Goal: Task Accomplishment & Management: Complete application form

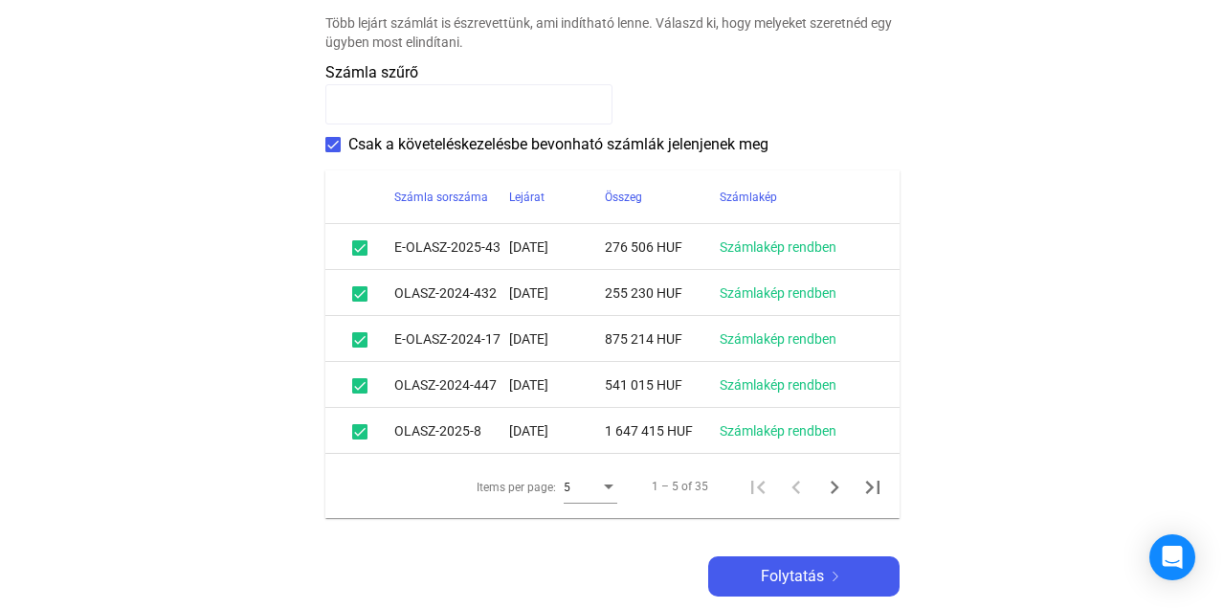
scroll to position [446, 0]
click at [609, 488] on div "Items per page:" at bounding box center [609, 485] width 10 height 5
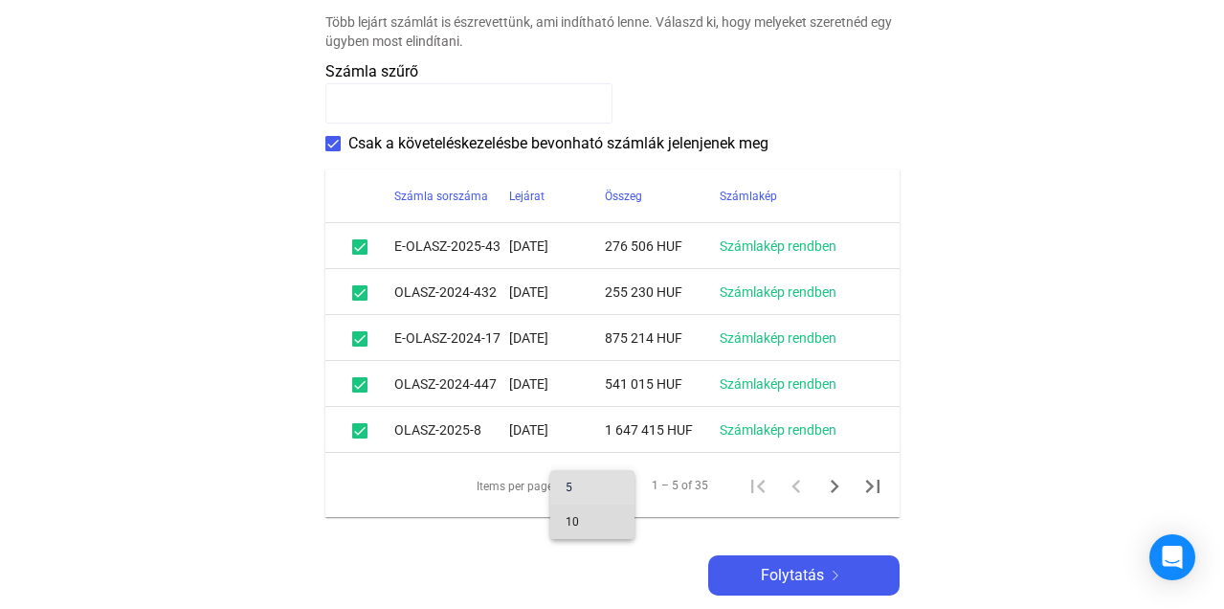
click at [597, 521] on span "10" at bounding box center [592, 521] width 54 height 23
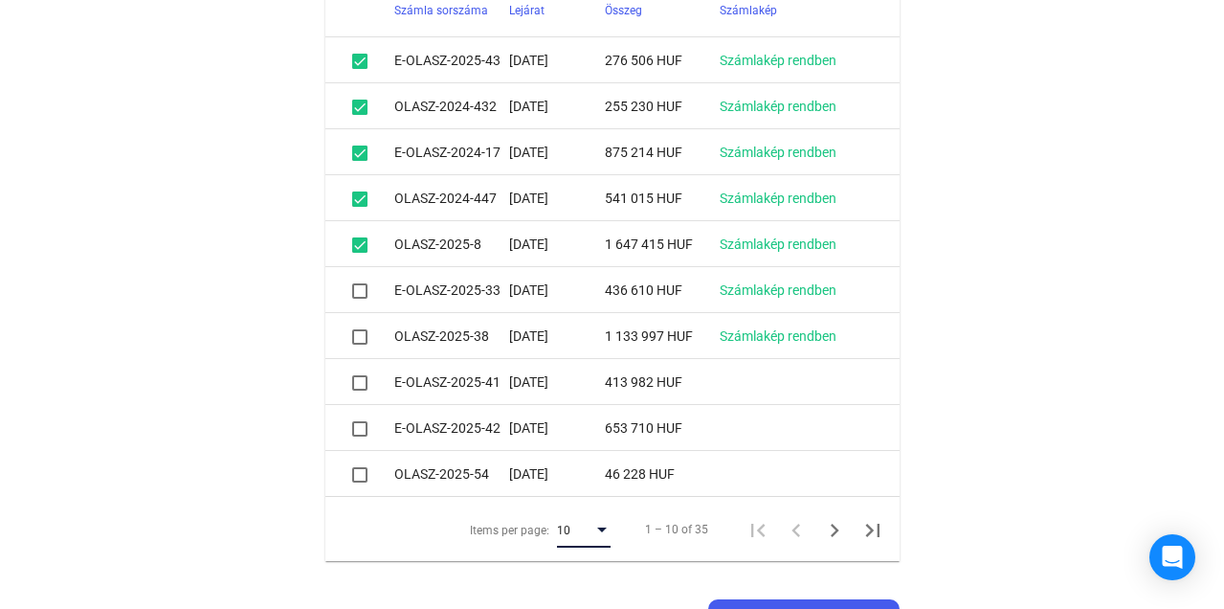
scroll to position [624, 0]
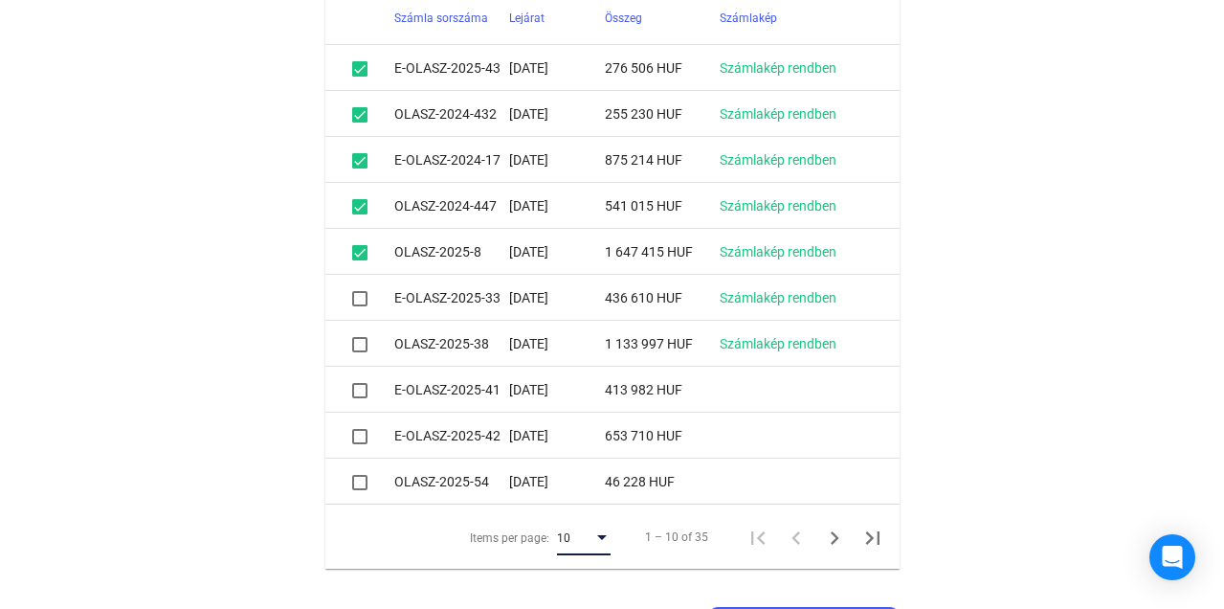
click at [355, 207] on span at bounding box center [359, 206] width 15 height 15
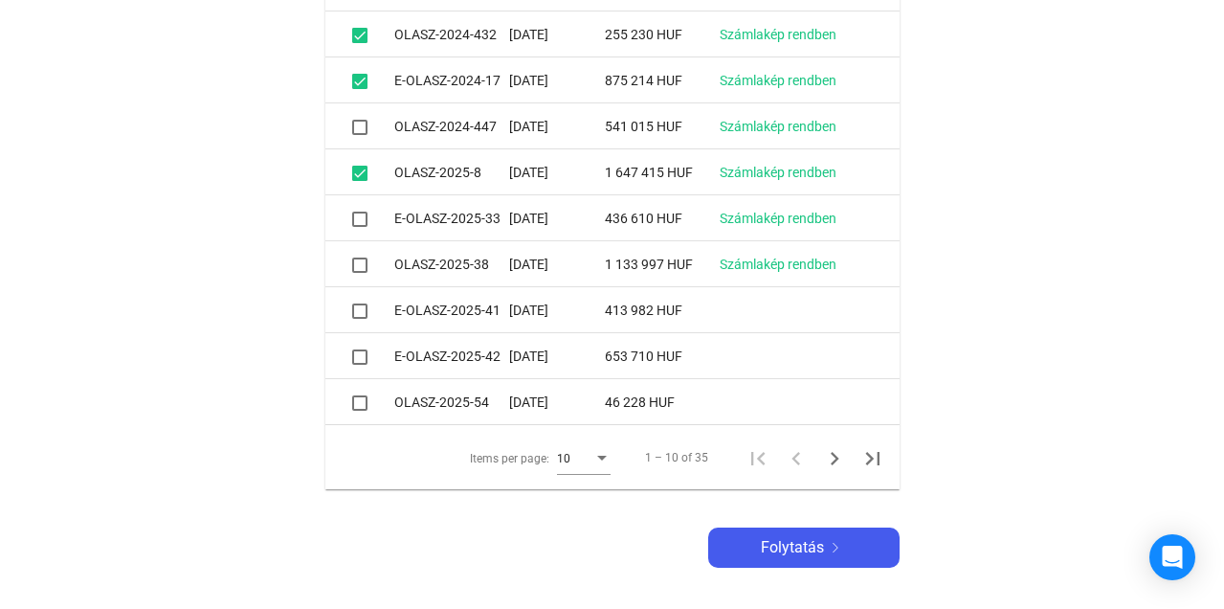
scroll to position [713, 0]
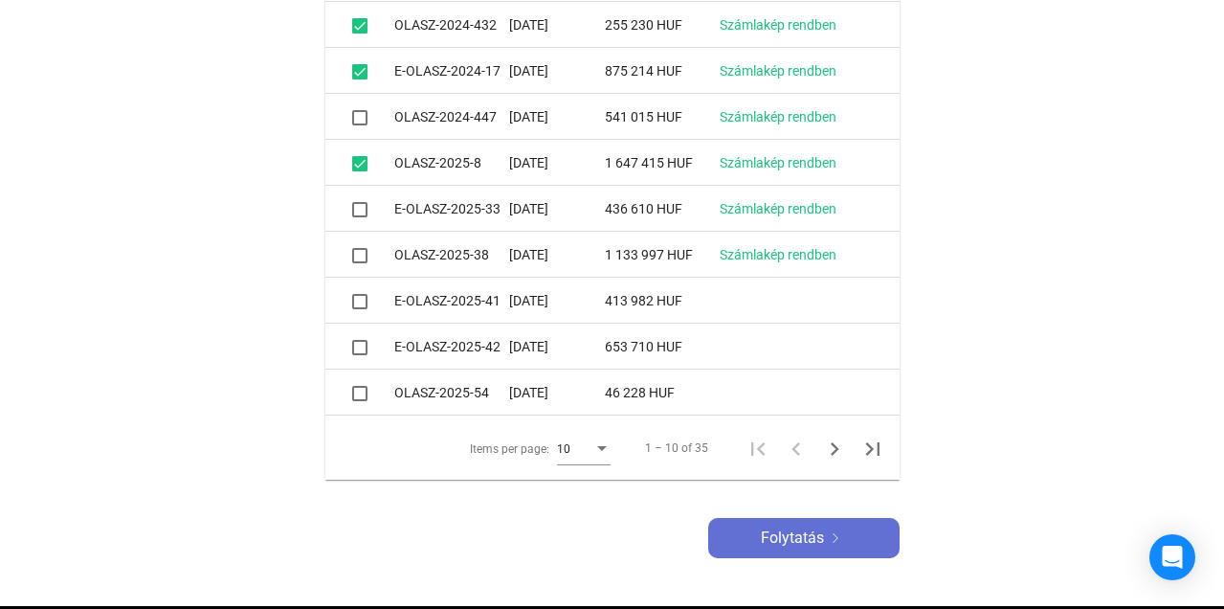
click at [790, 535] on span "Folytatás" at bounding box center [792, 537] width 63 height 23
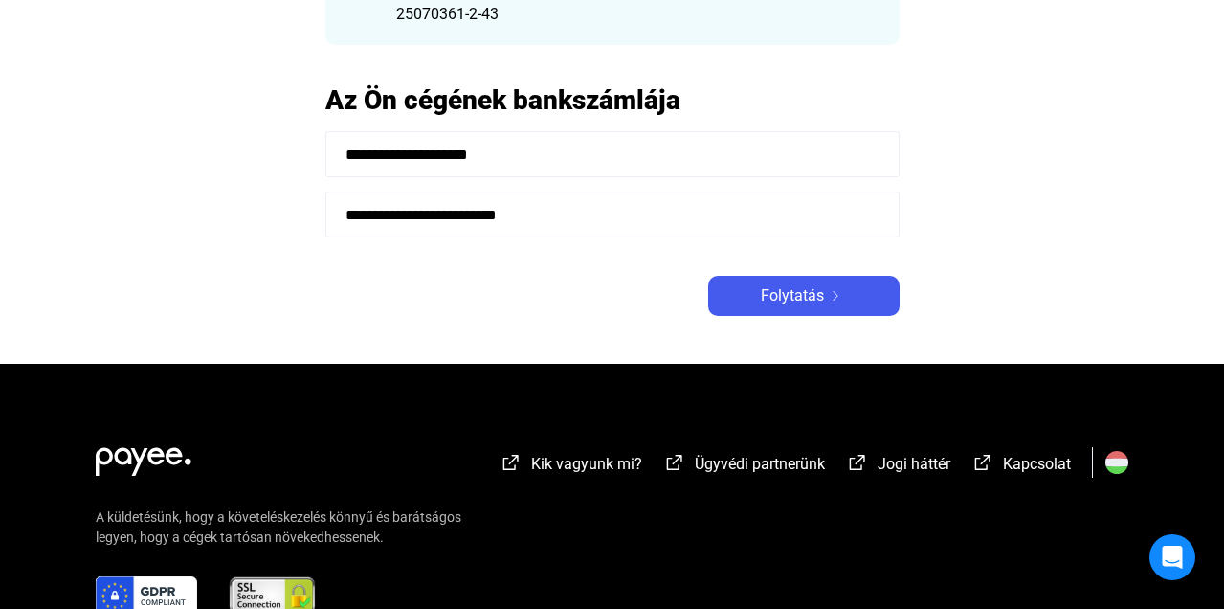
scroll to position [268, 0]
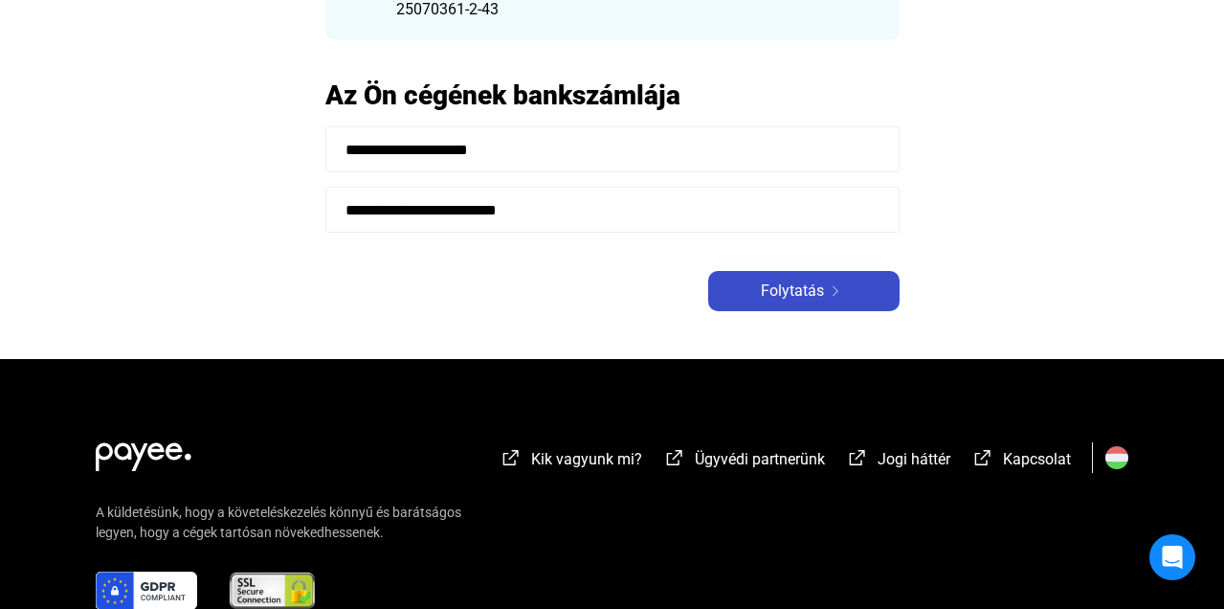
click at [804, 299] on span "Folytatás" at bounding box center [792, 290] width 63 height 23
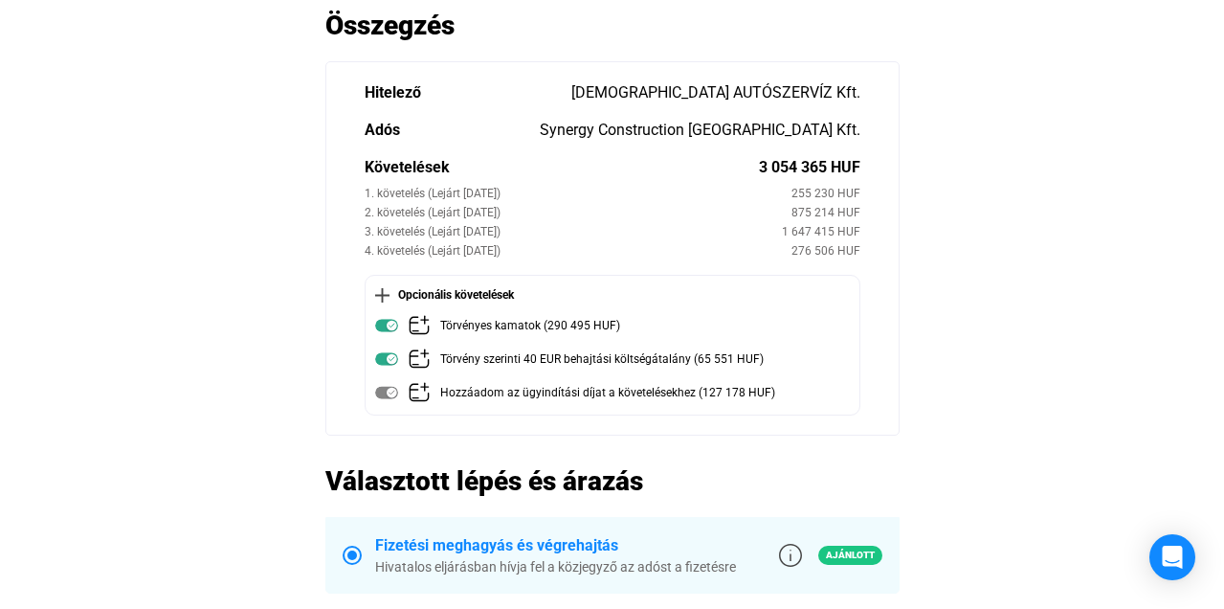
scroll to position [133, 0]
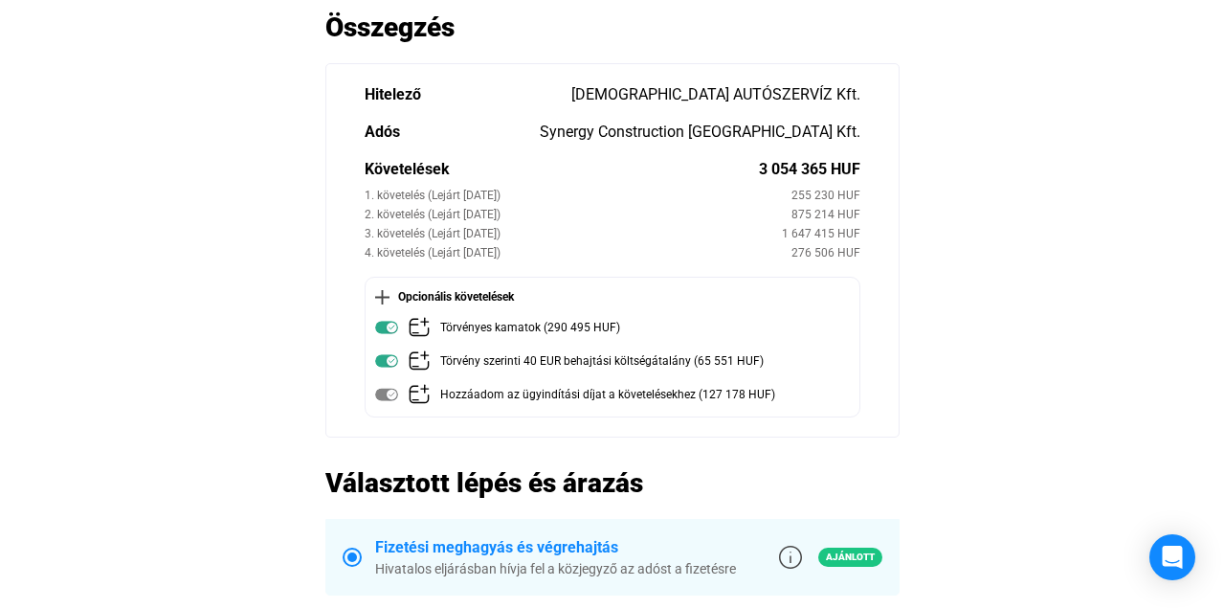
scroll to position [268, 0]
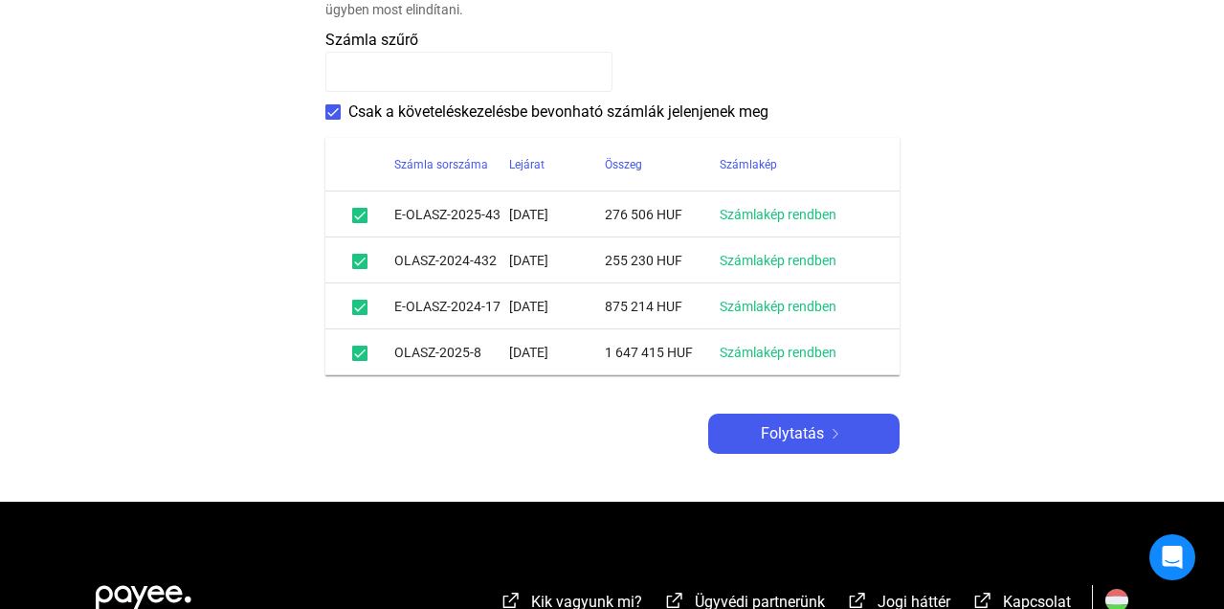
scroll to position [483, 0]
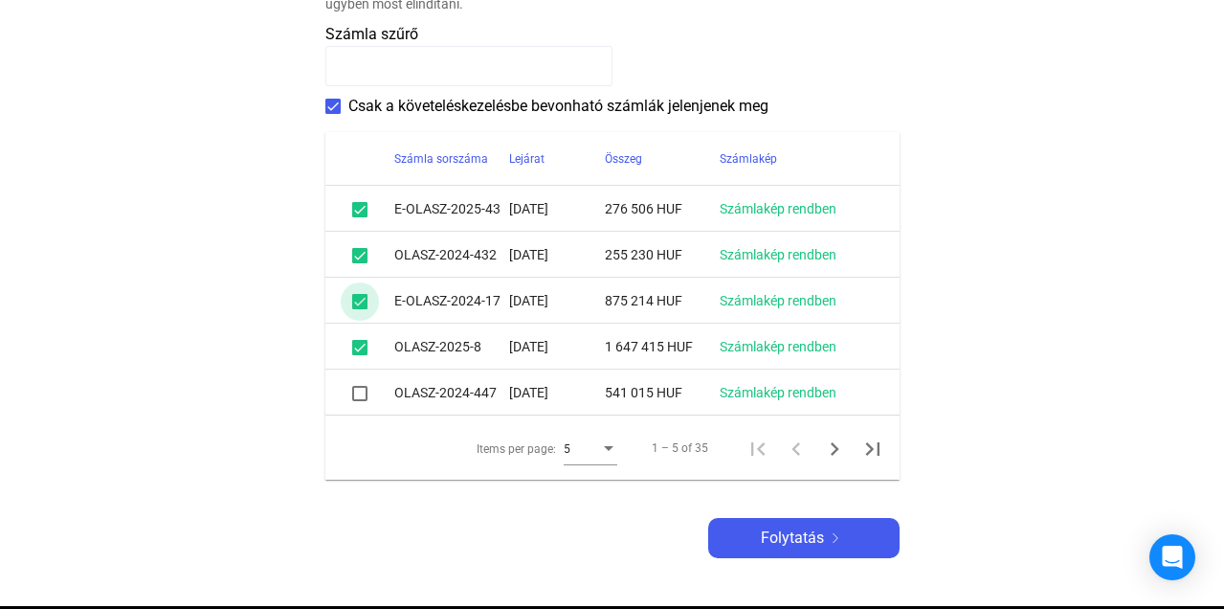
click at [358, 302] on span at bounding box center [359, 301] width 15 height 15
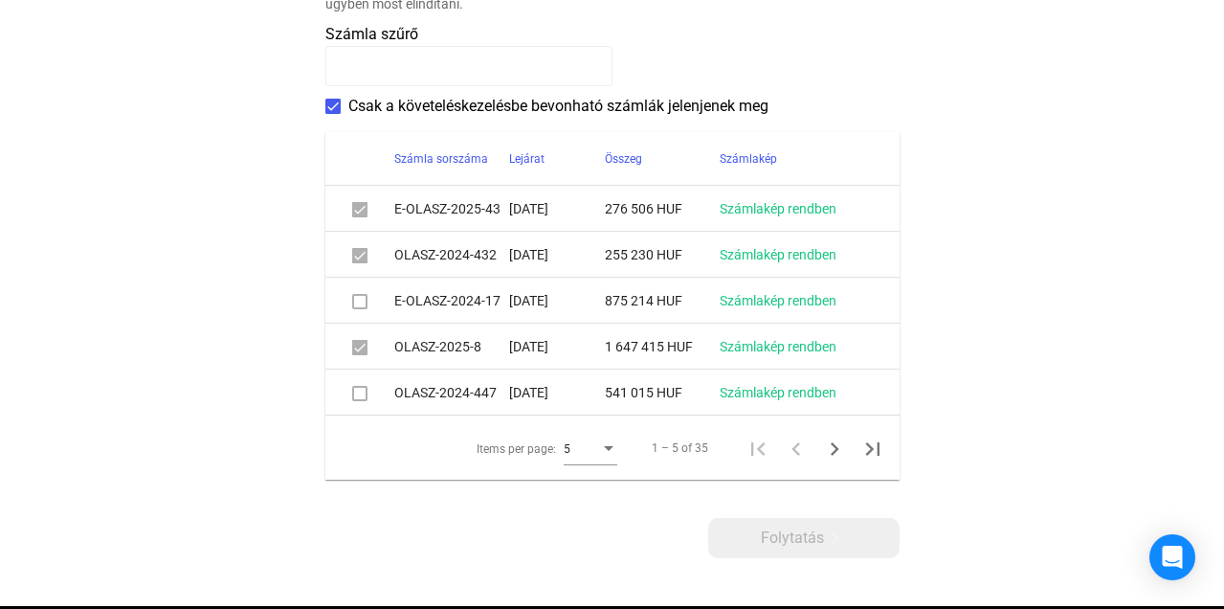
click at [360, 396] on span at bounding box center [359, 393] width 15 height 15
click at [359, 394] on span at bounding box center [359, 393] width 15 height 15
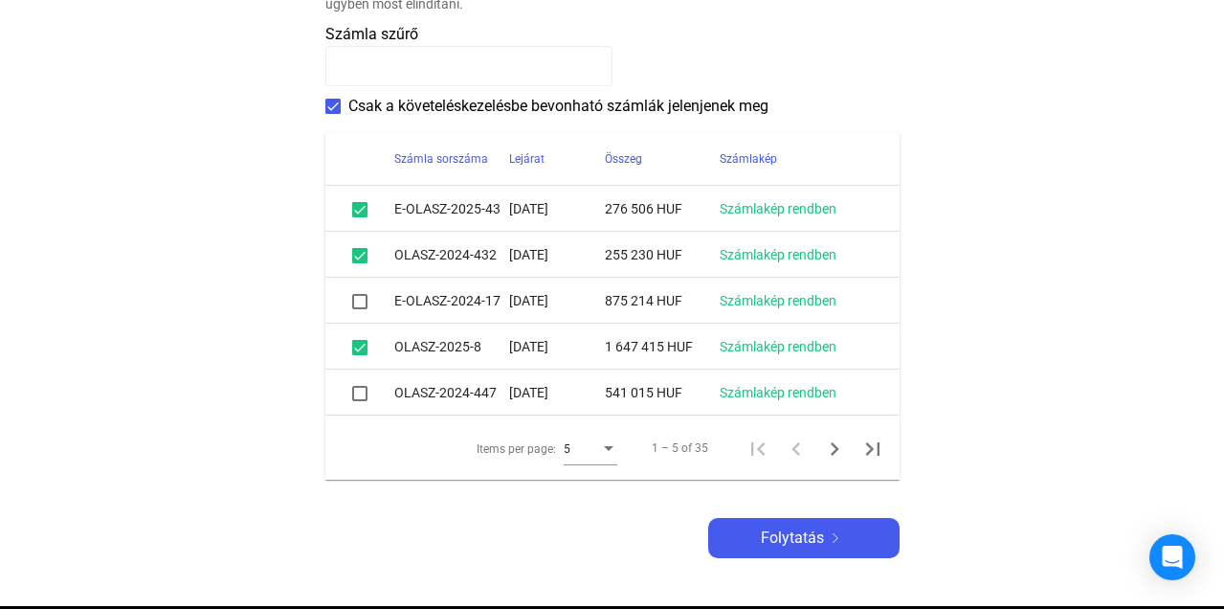
click at [372, 429] on div "Items per page: 5 1 – 5 of 35" at bounding box center [612, 447] width 574 height 64
click at [358, 395] on span at bounding box center [359, 393] width 15 height 15
click at [608, 452] on div "Items per page:" at bounding box center [608, 448] width 17 height 15
click at [595, 480] on span "10" at bounding box center [592, 484] width 54 height 23
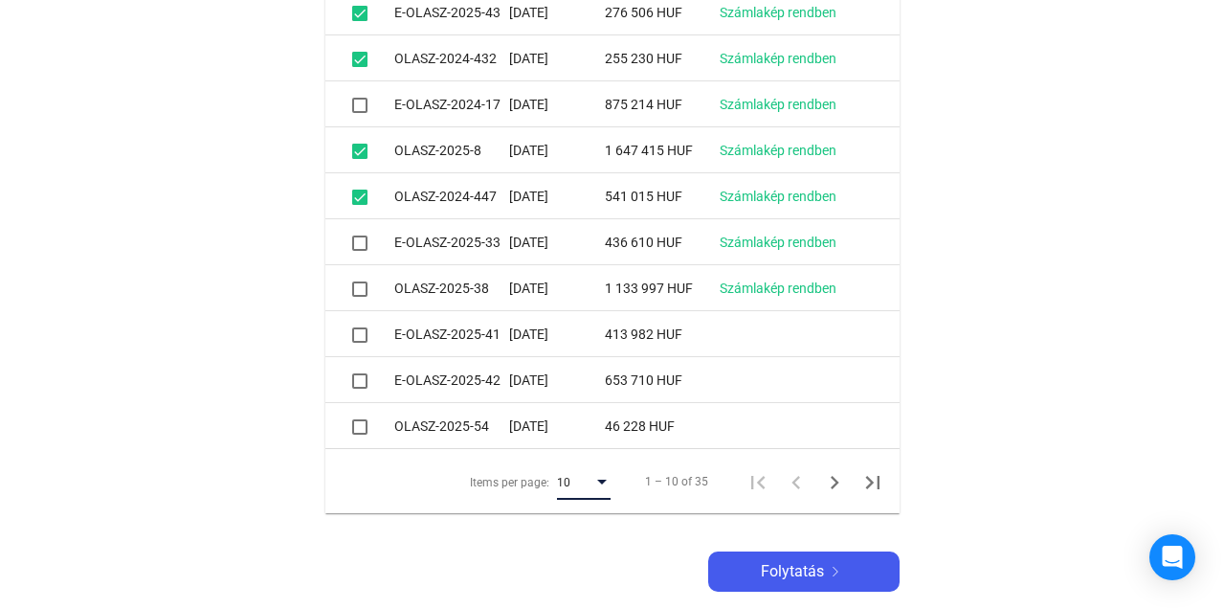
scroll to position [671, 0]
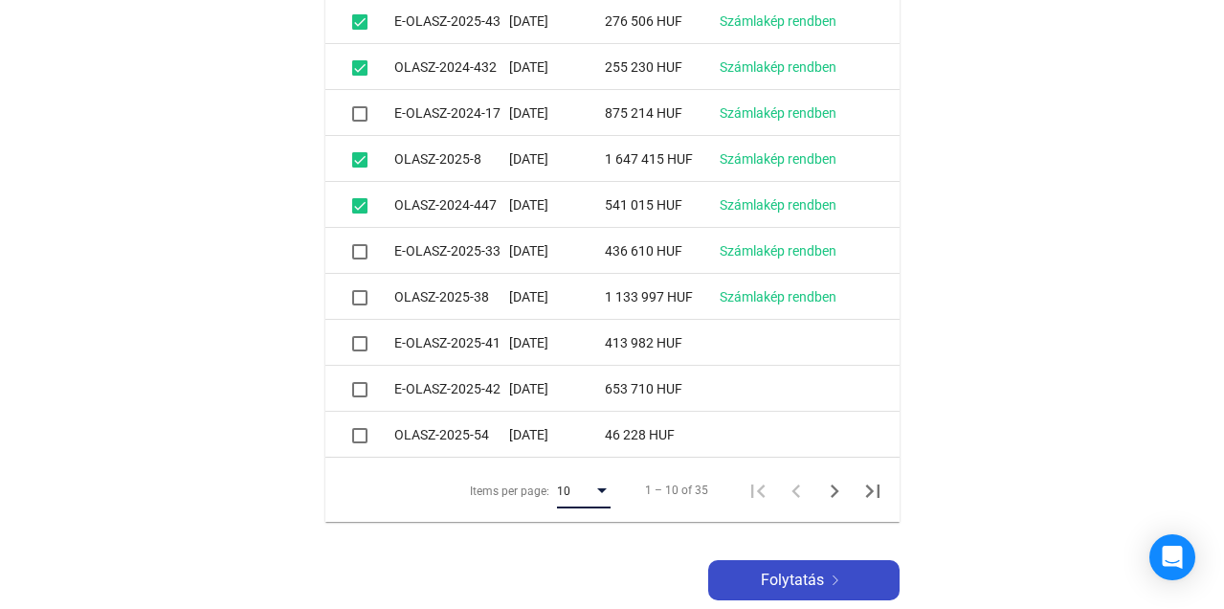
click at [791, 573] on span "Folytatás" at bounding box center [792, 579] width 63 height 23
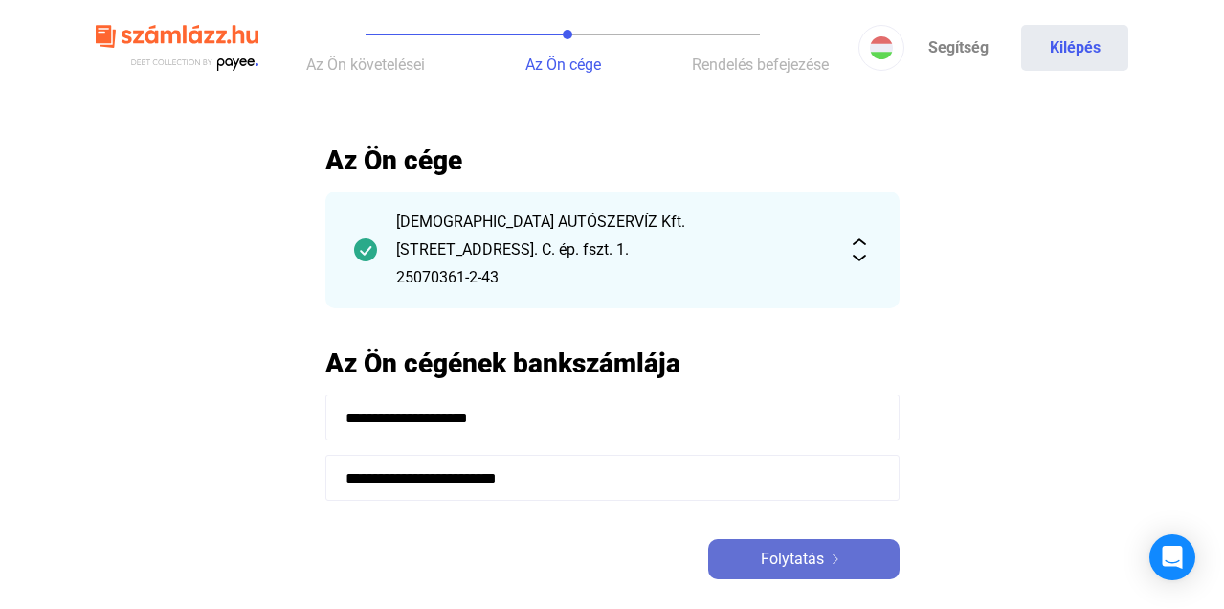
click at [779, 554] on span "Folytatás" at bounding box center [792, 558] width 63 height 23
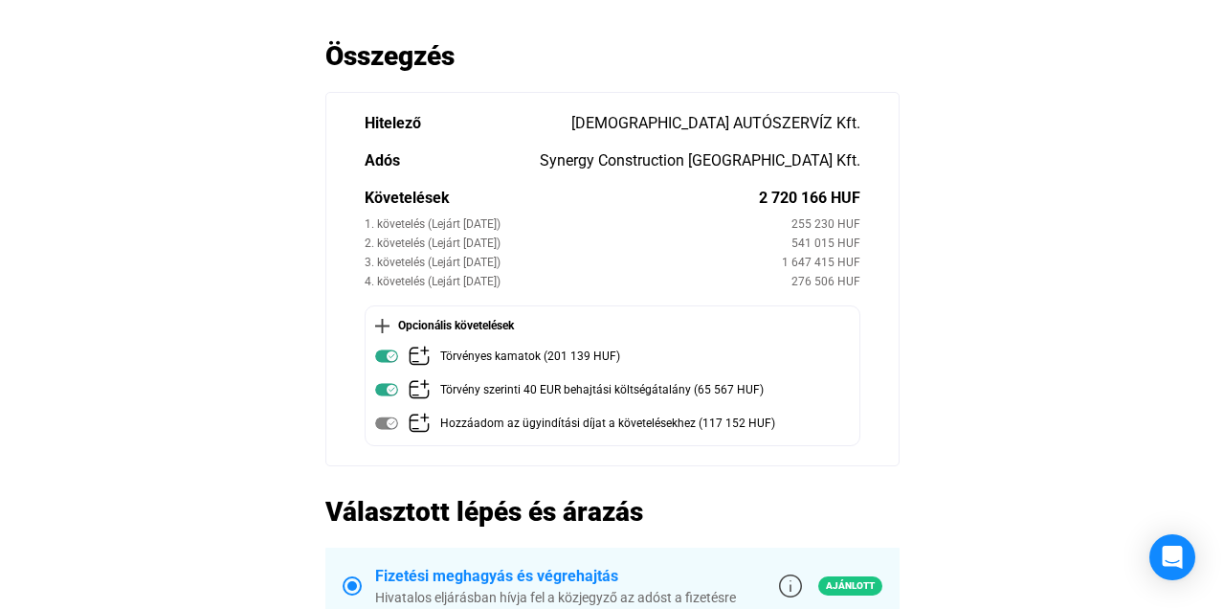
scroll to position [42, 0]
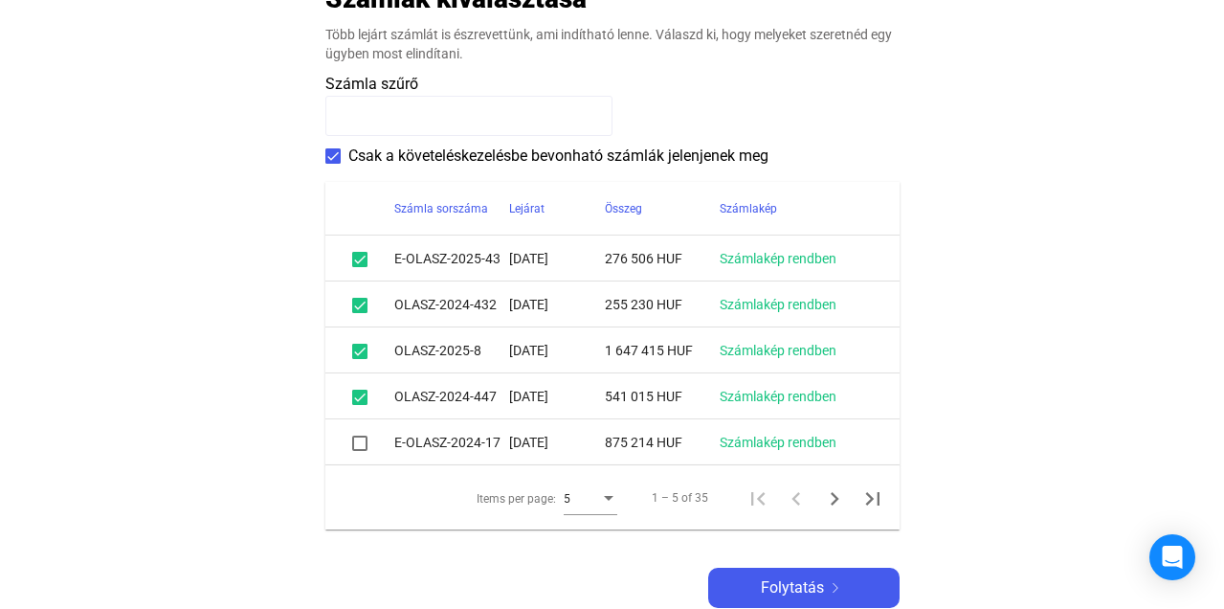
scroll to position [435, 0]
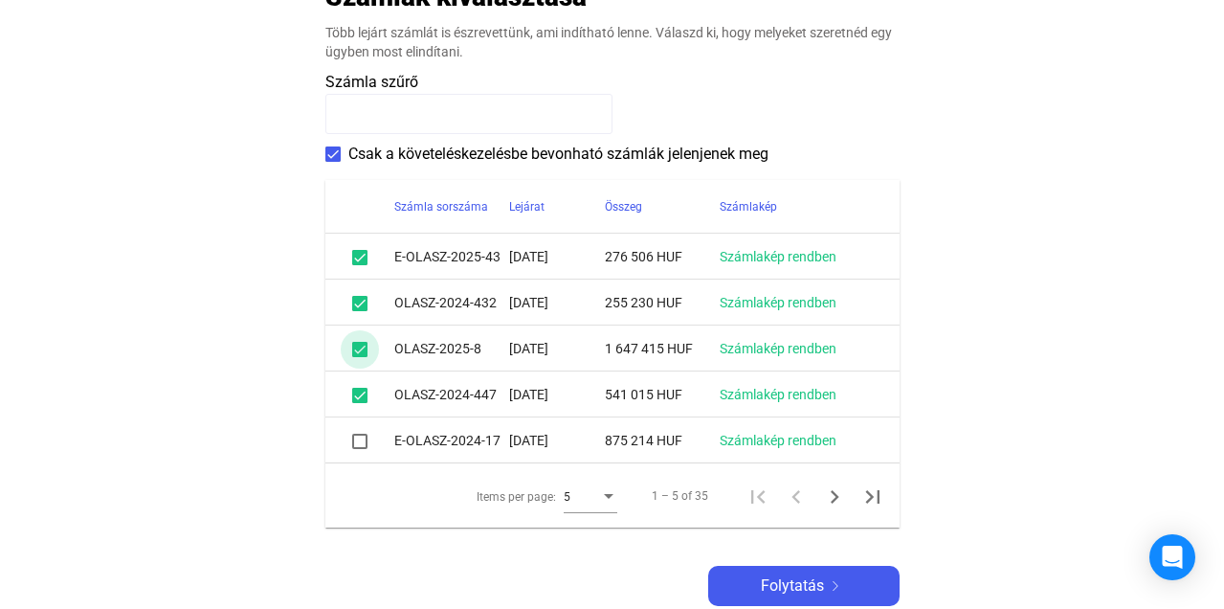
click at [358, 350] on span at bounding box center [359, 349] width 15 height 15
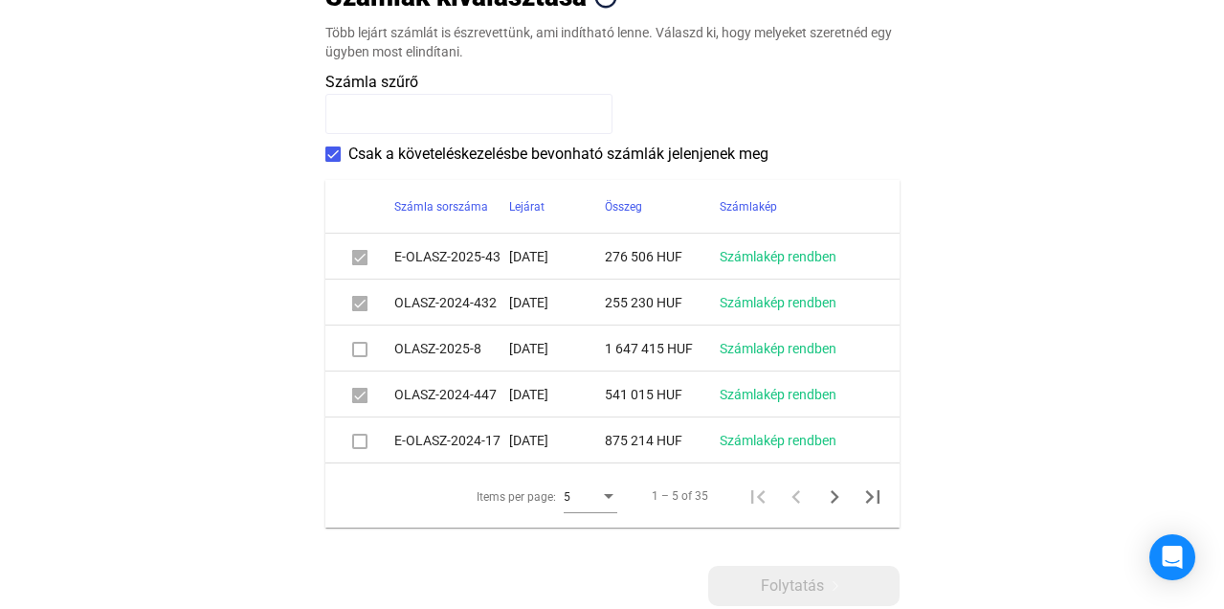
click at [359, 440] on span at bounding box center [359, 440] width 15 height 15
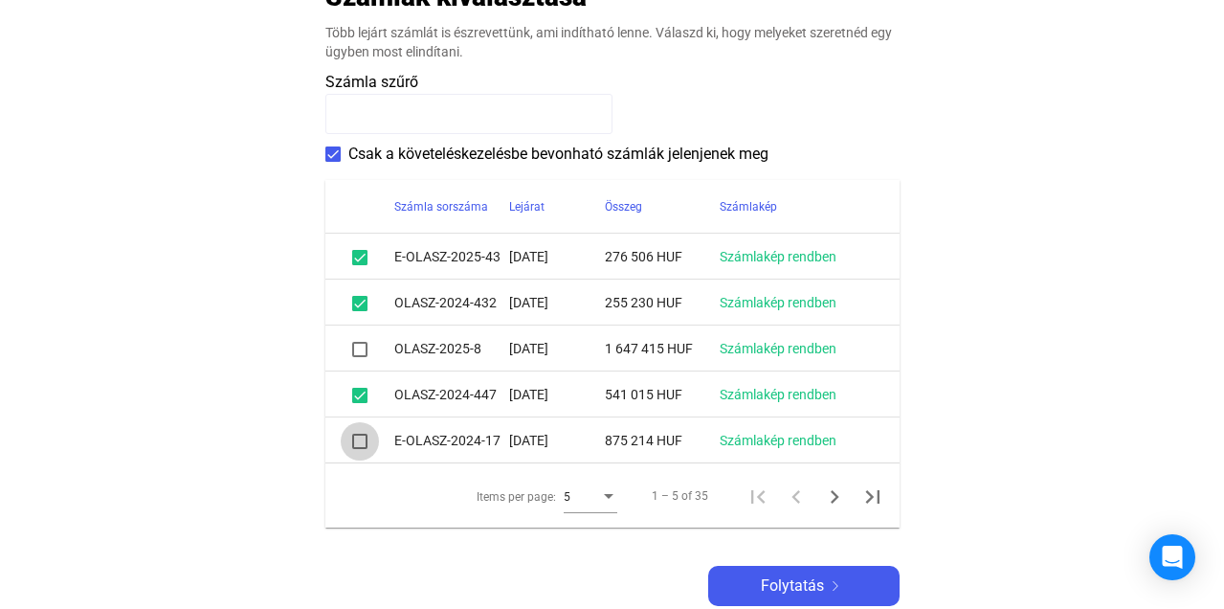
click at [358, 444] on span at bounding box center [359, 440] width 15 height 15
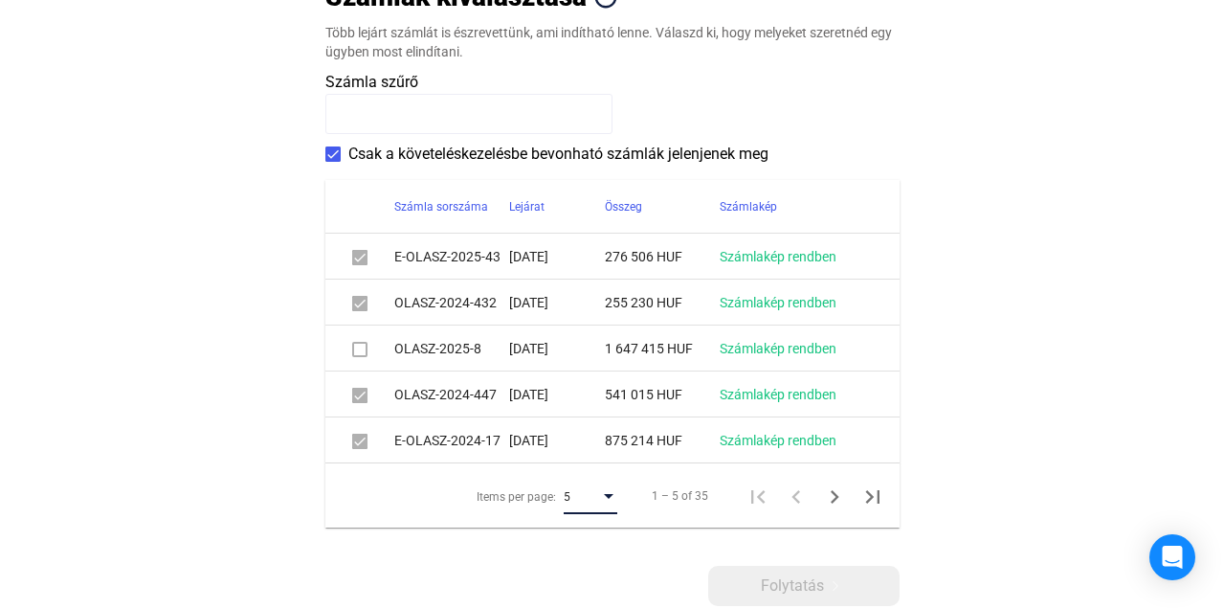
click at [611, 497] on div "Items per page:" at bounding box center [609, 496] width 10 height 5
click at [590, 530] on span "10" at bounding box center [592, 532] width 54 height 23
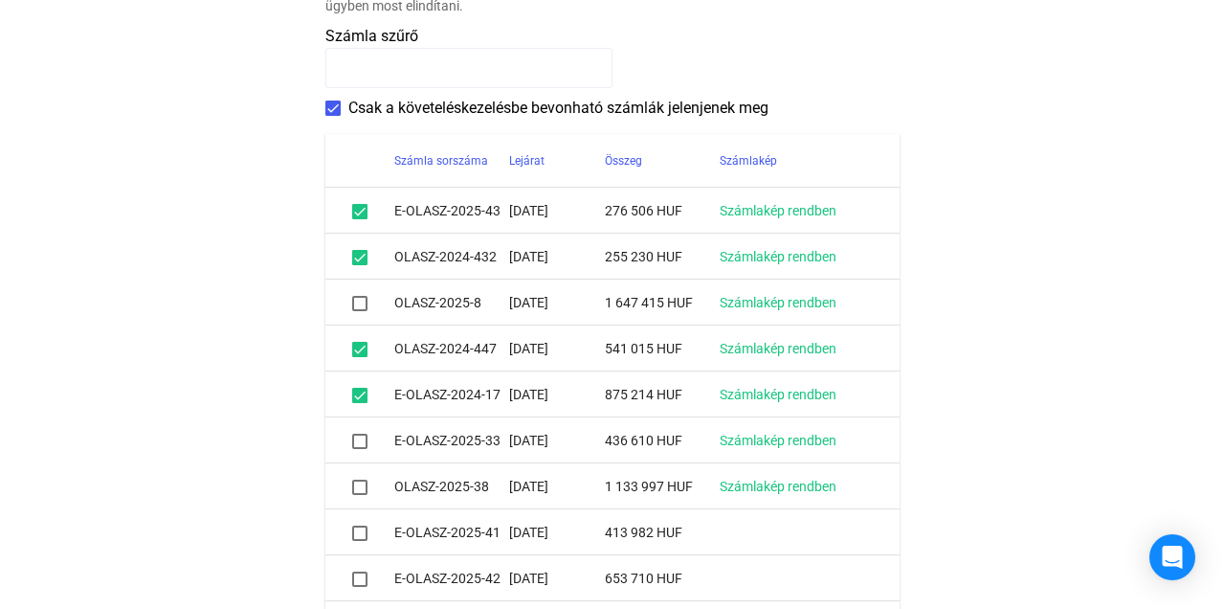
scroll to position [493, 0]
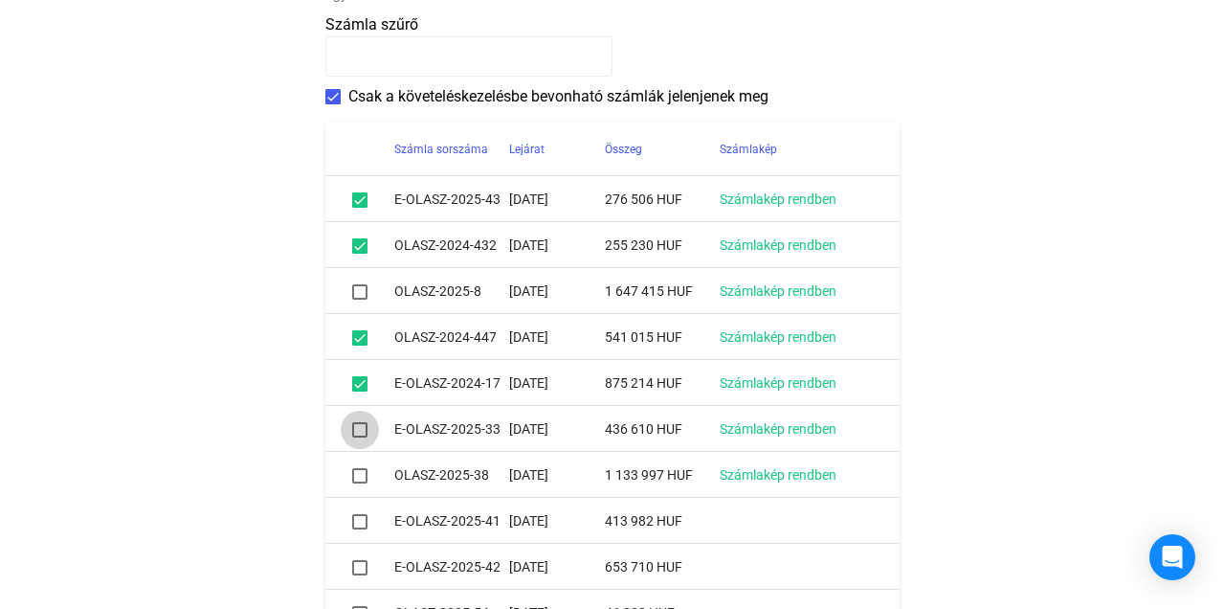
click at [359, 430] on span at bounding box center [359, 429] width 15 height 15
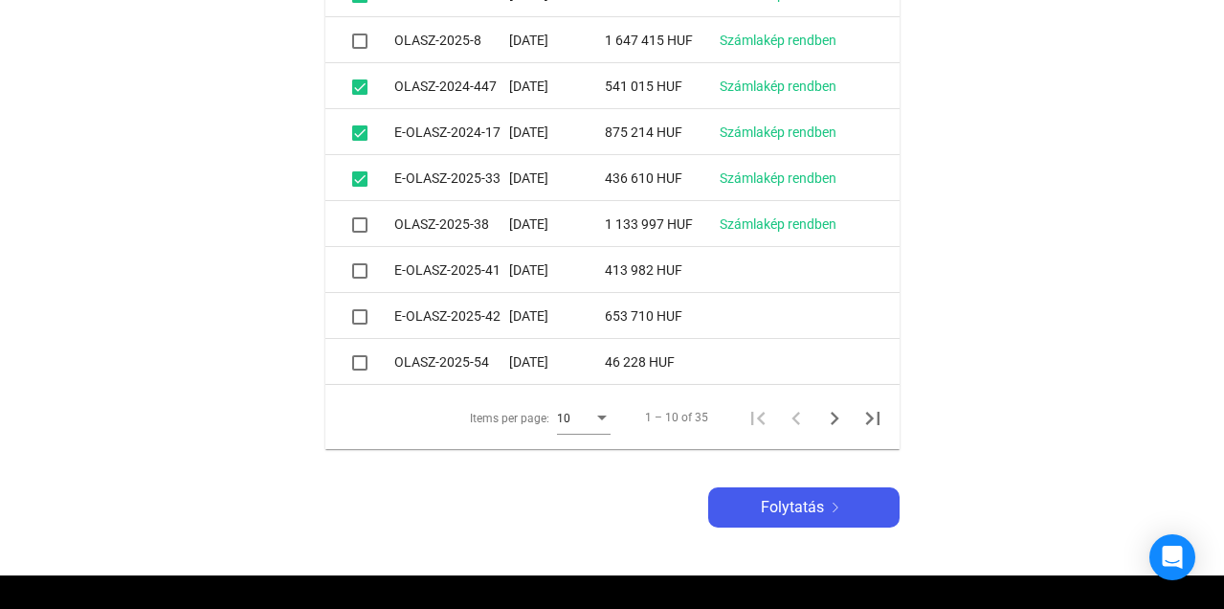
scroll to position [747, 0]
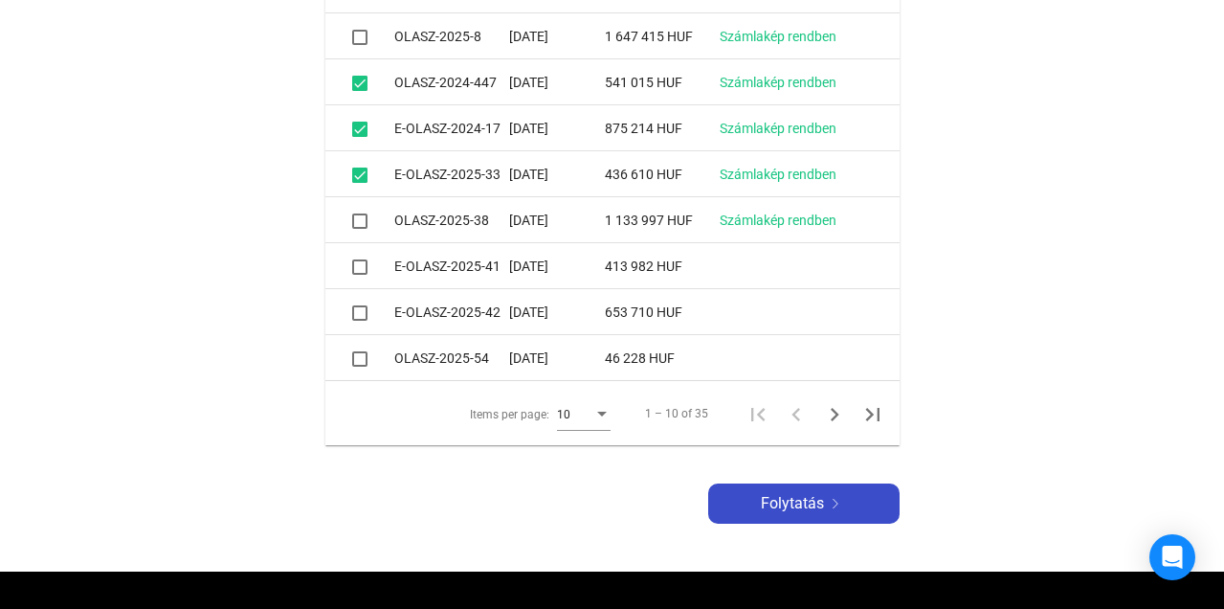
click at [792, 504] on span "Folytatás" at bounding box center [792, 503] width 63 height 23
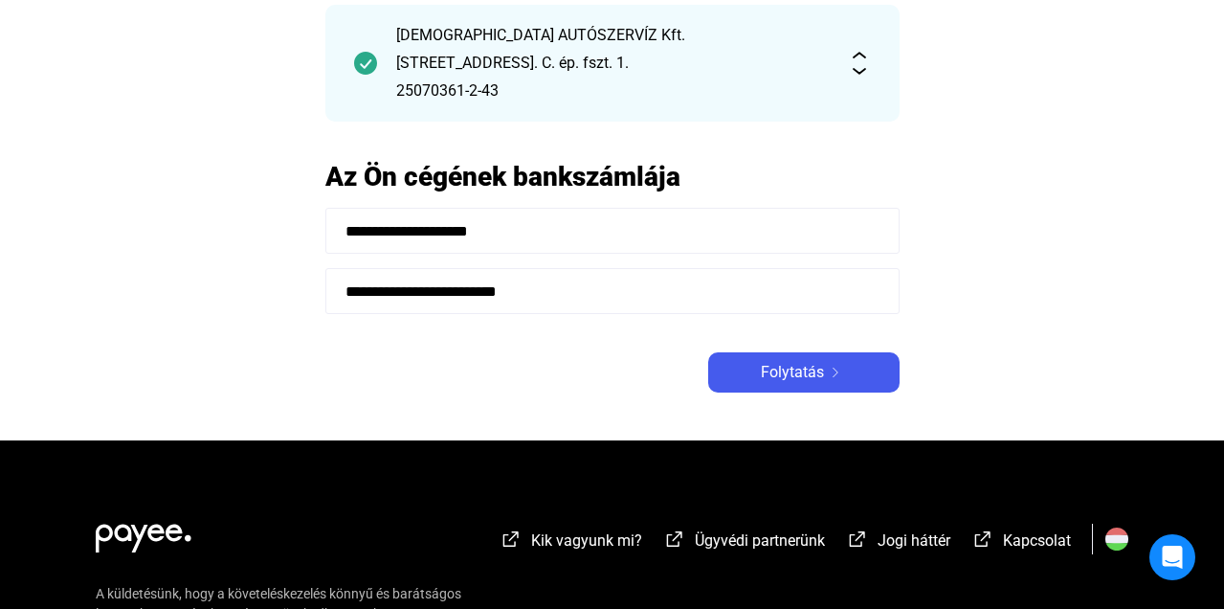
scroll to position [190, 0]
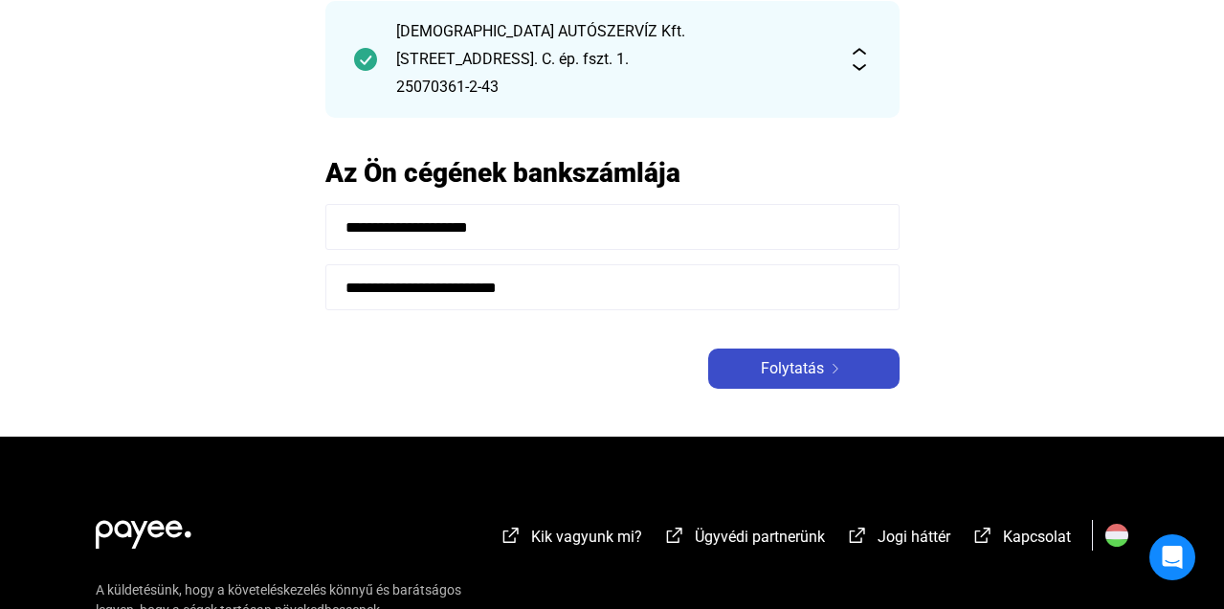
click at [788, 368] on span "Folytatás" at bounding box center [792, 368] width 63 height 23
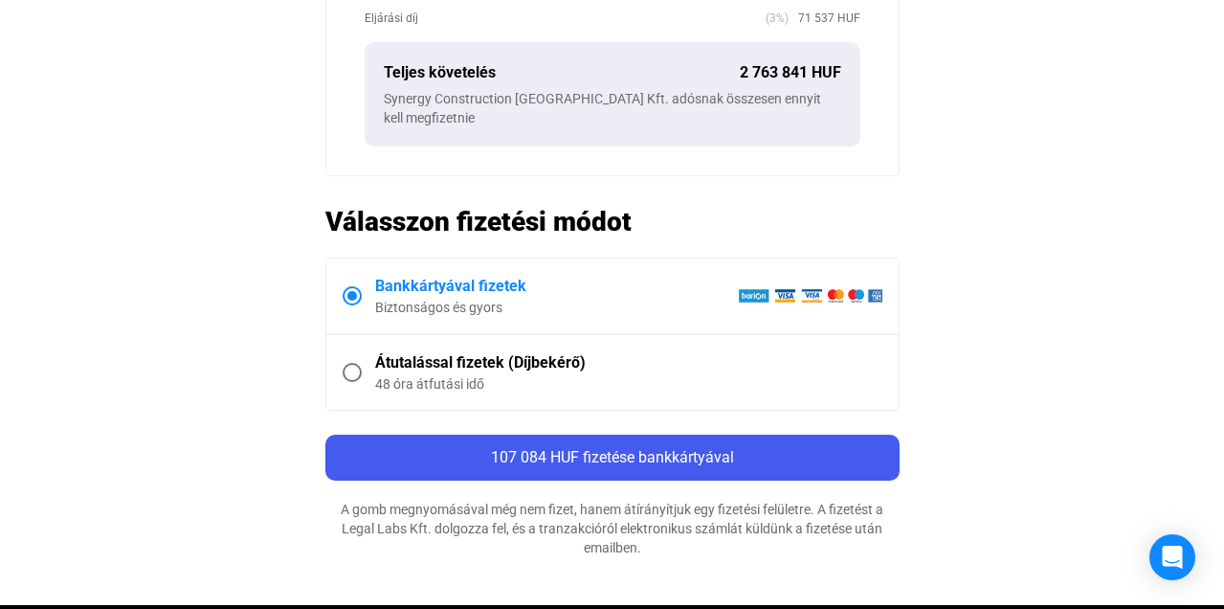
scroll to position [849, 0]
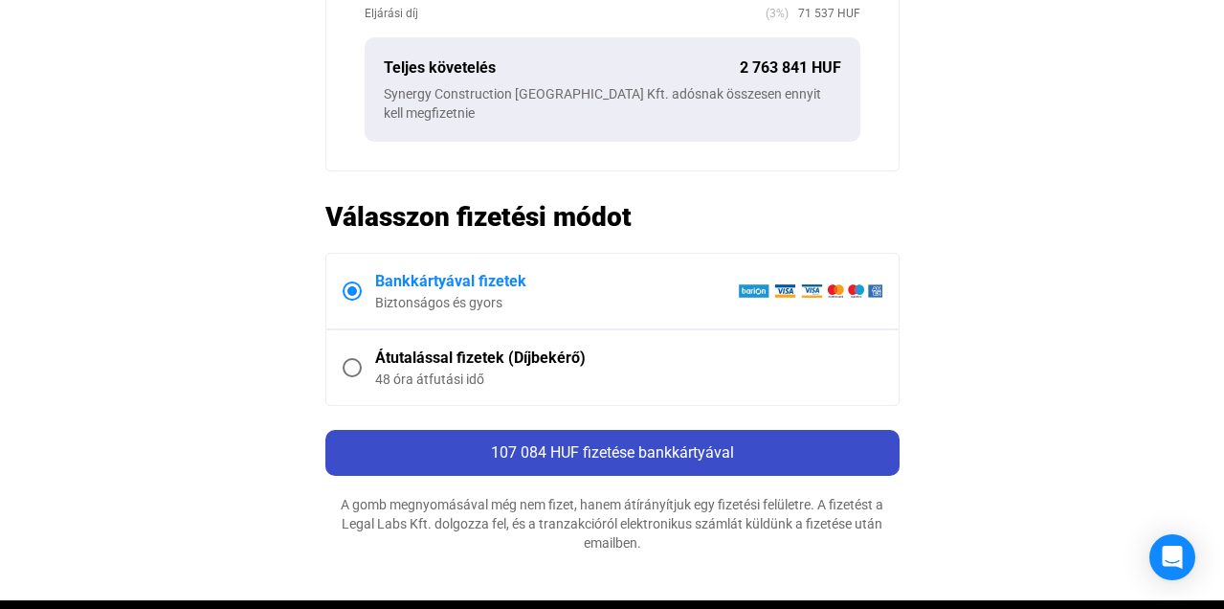
click at [661, 443] on span "107 084 HUF fizetése bankkártyával" at bounding box center [612, 452] width 243 height 18
